Goal: Find specific page/section: Find specific page/section

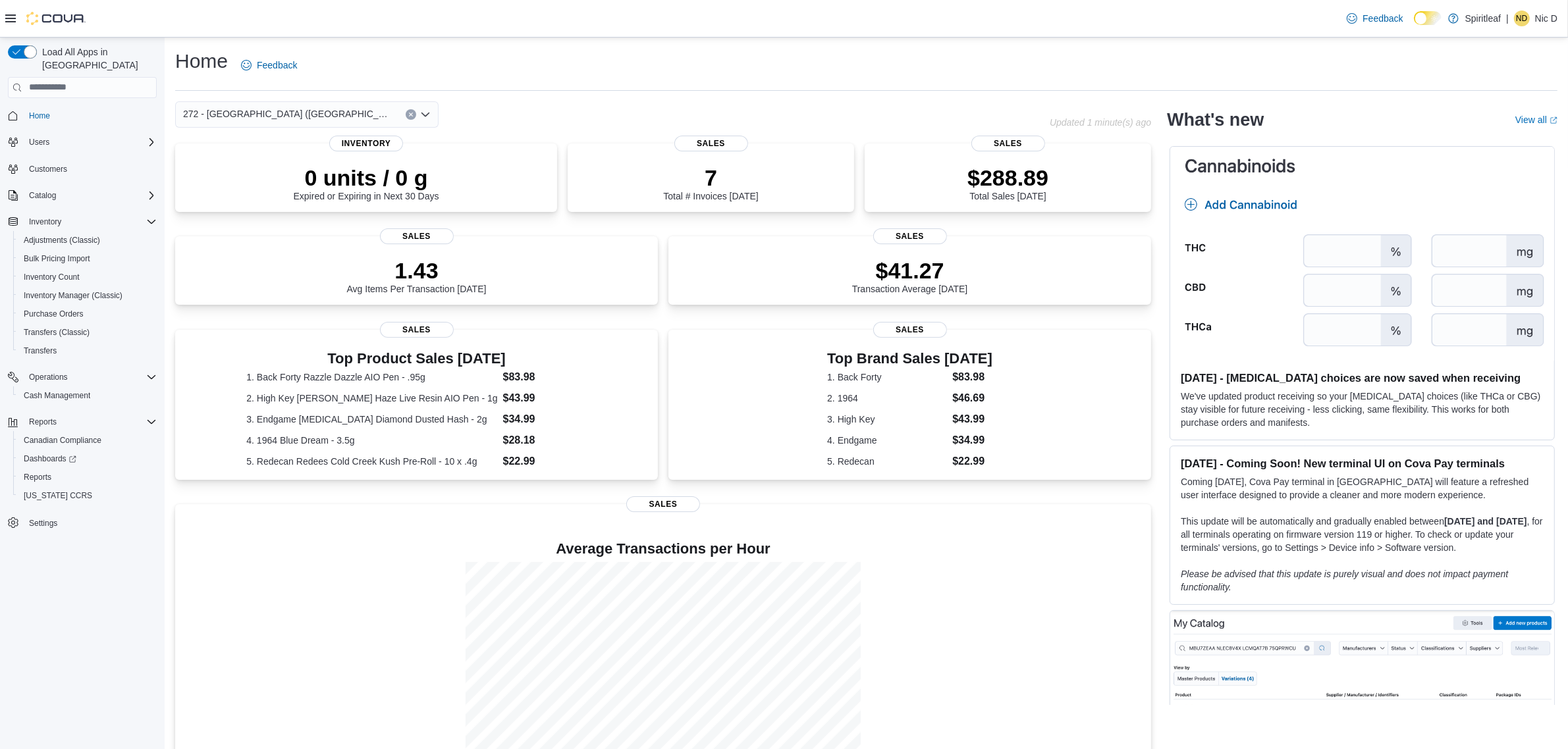
click at [423, 110] on icon "Open list of options" at bounding box center [425, 114] width 10 height 10
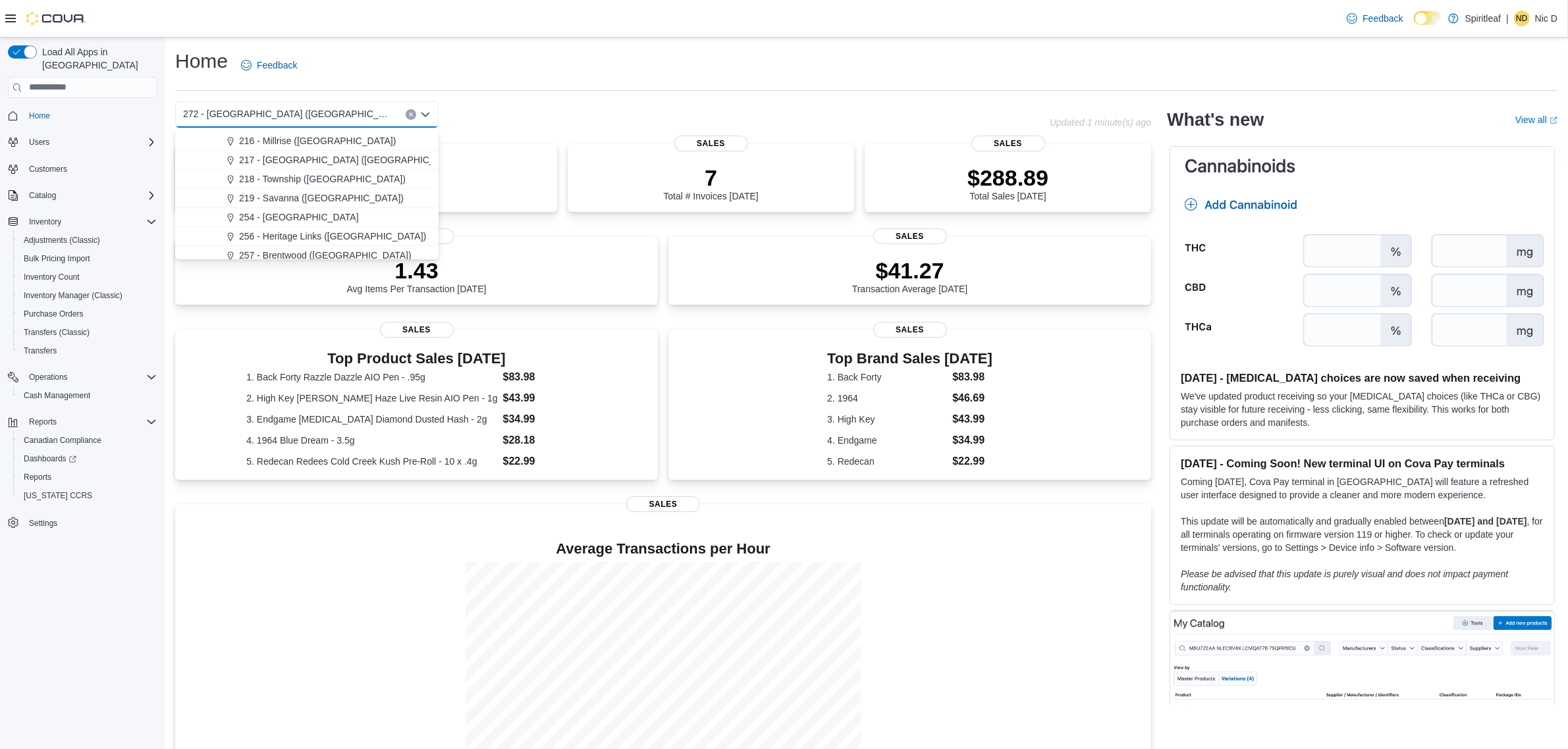
scroll to position [823, 0]
click at [349, 173] on span "257 - Brentwood ([GEOGRAPHIC_DATA])" at bounding box center [325, 173] width 173 height 13
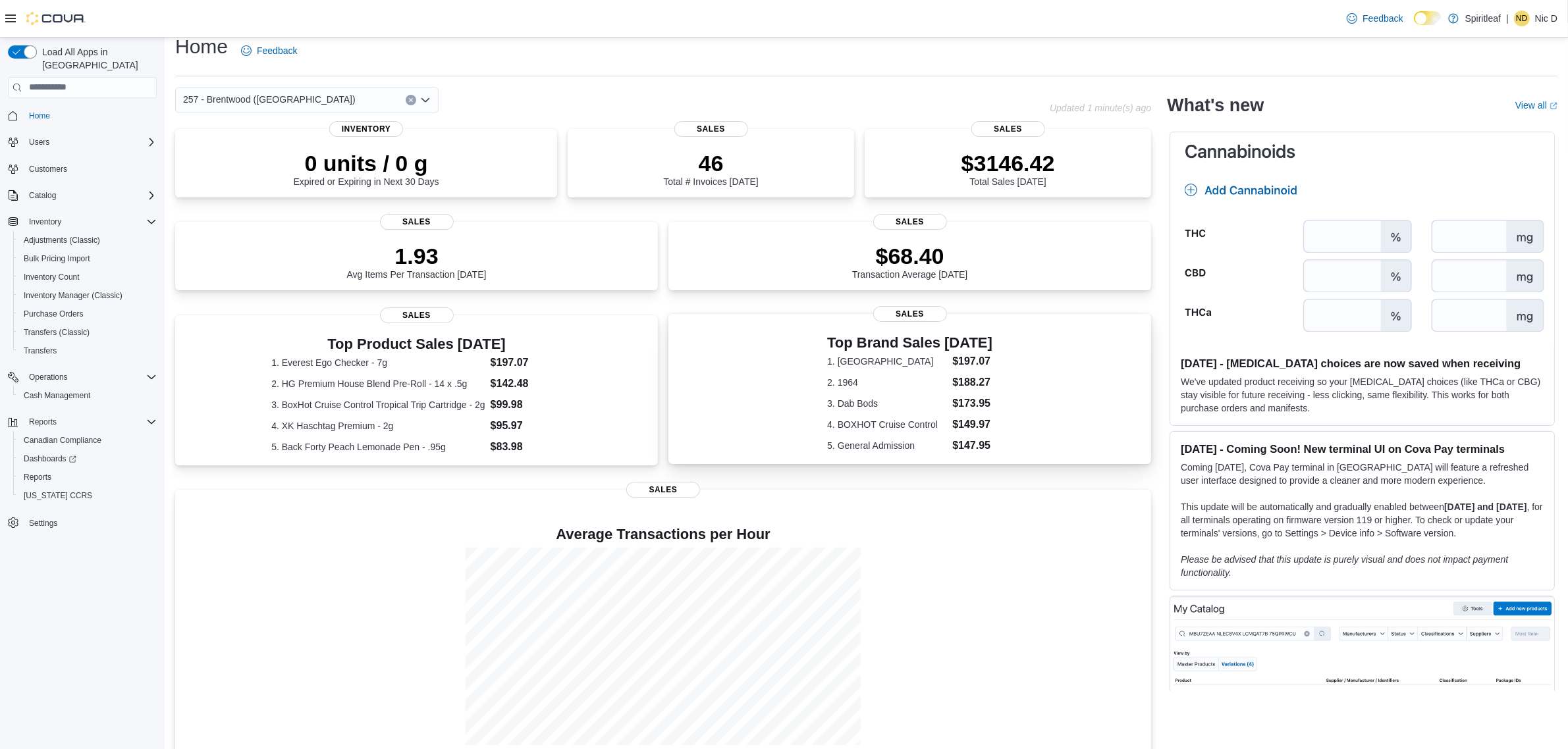
scroll to position [0, 0]
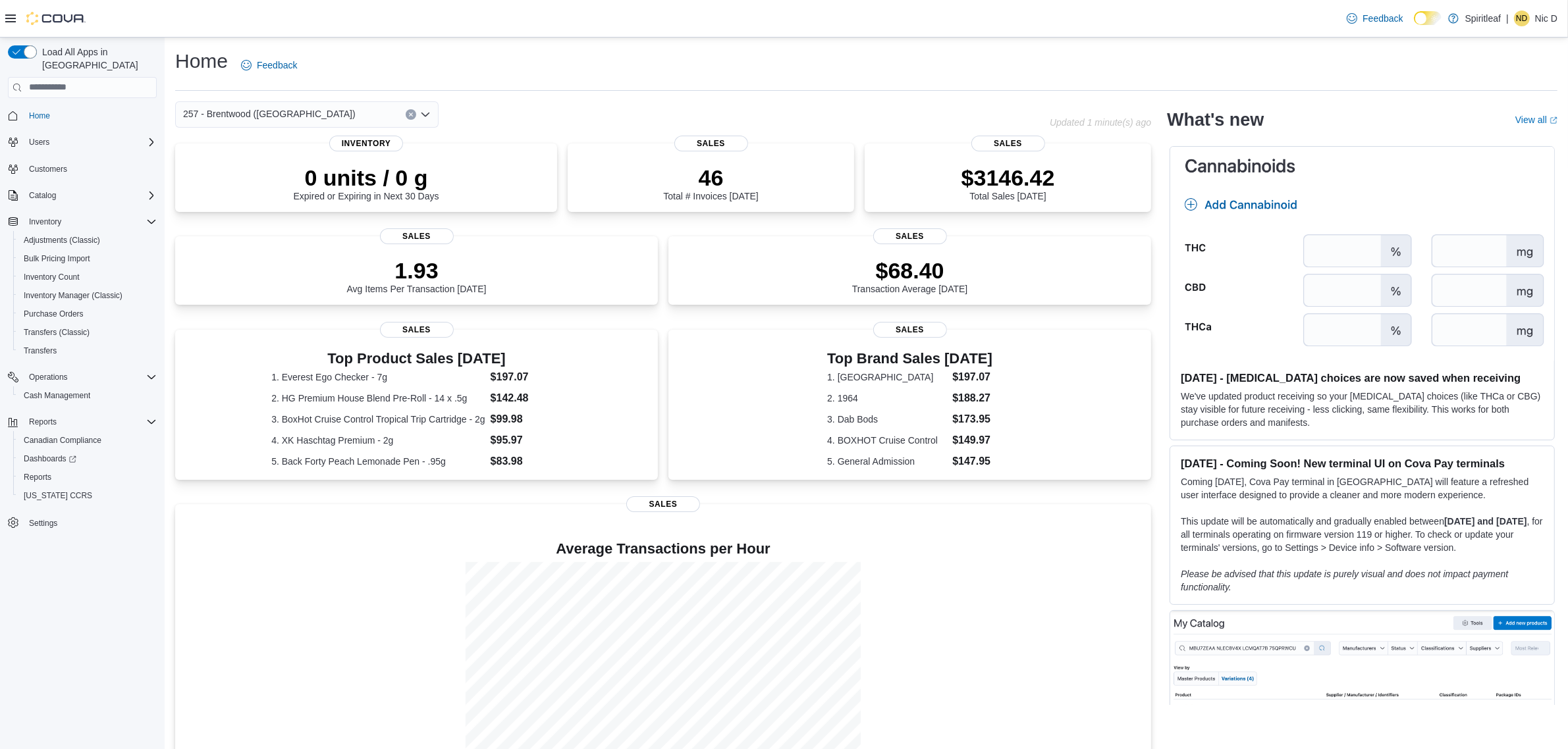
click at [425, 112] on icon "Open list of options" at bounding box center [425, 114] width 10 height 10
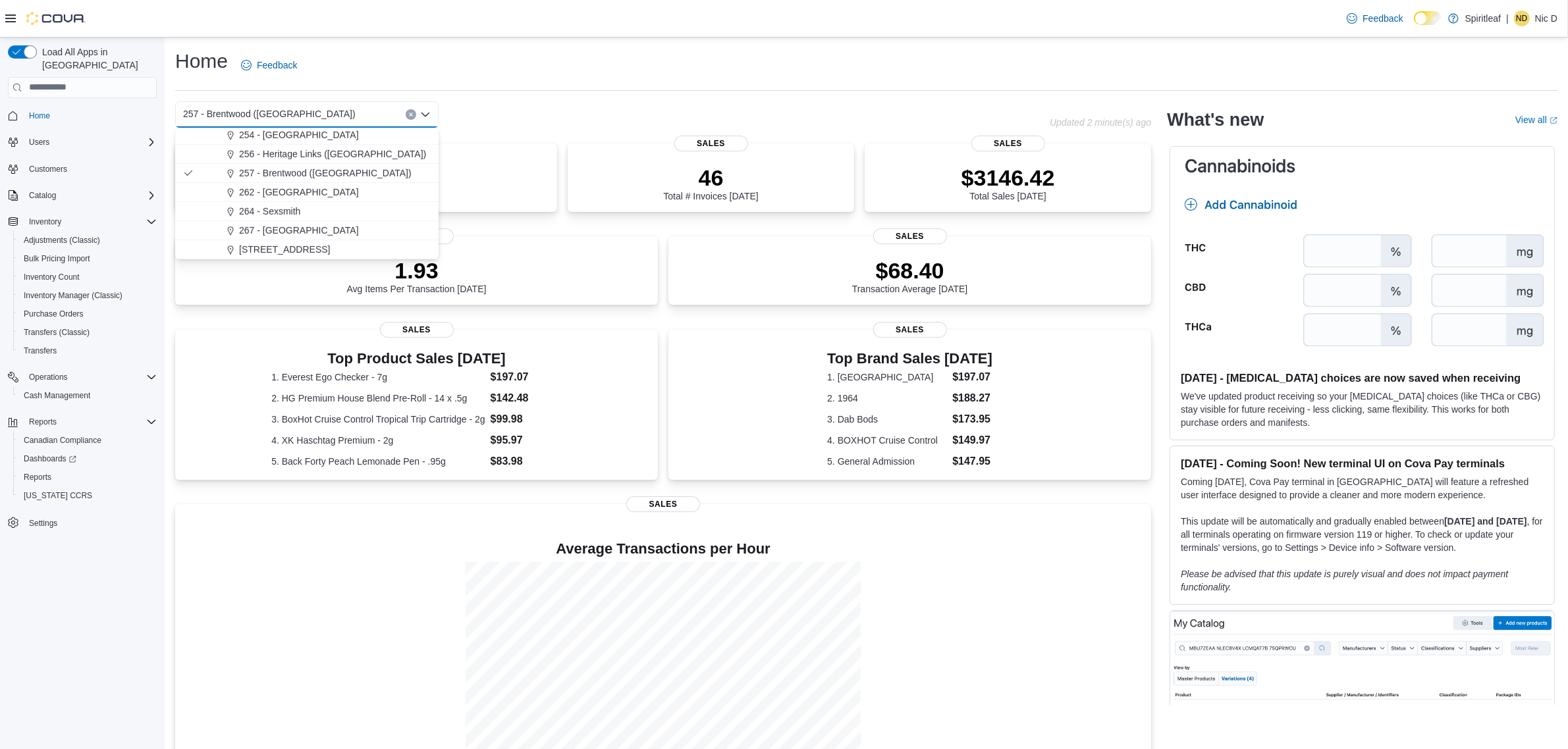
scroll to position [905, 0]
click at [362, 218] on span "272 - [GEOGRAPHIC_DATA] ([GEOGRAPHIC_DATA])" at bounding box center [351, 224] width 224 height 13
